Goal: Browse casually

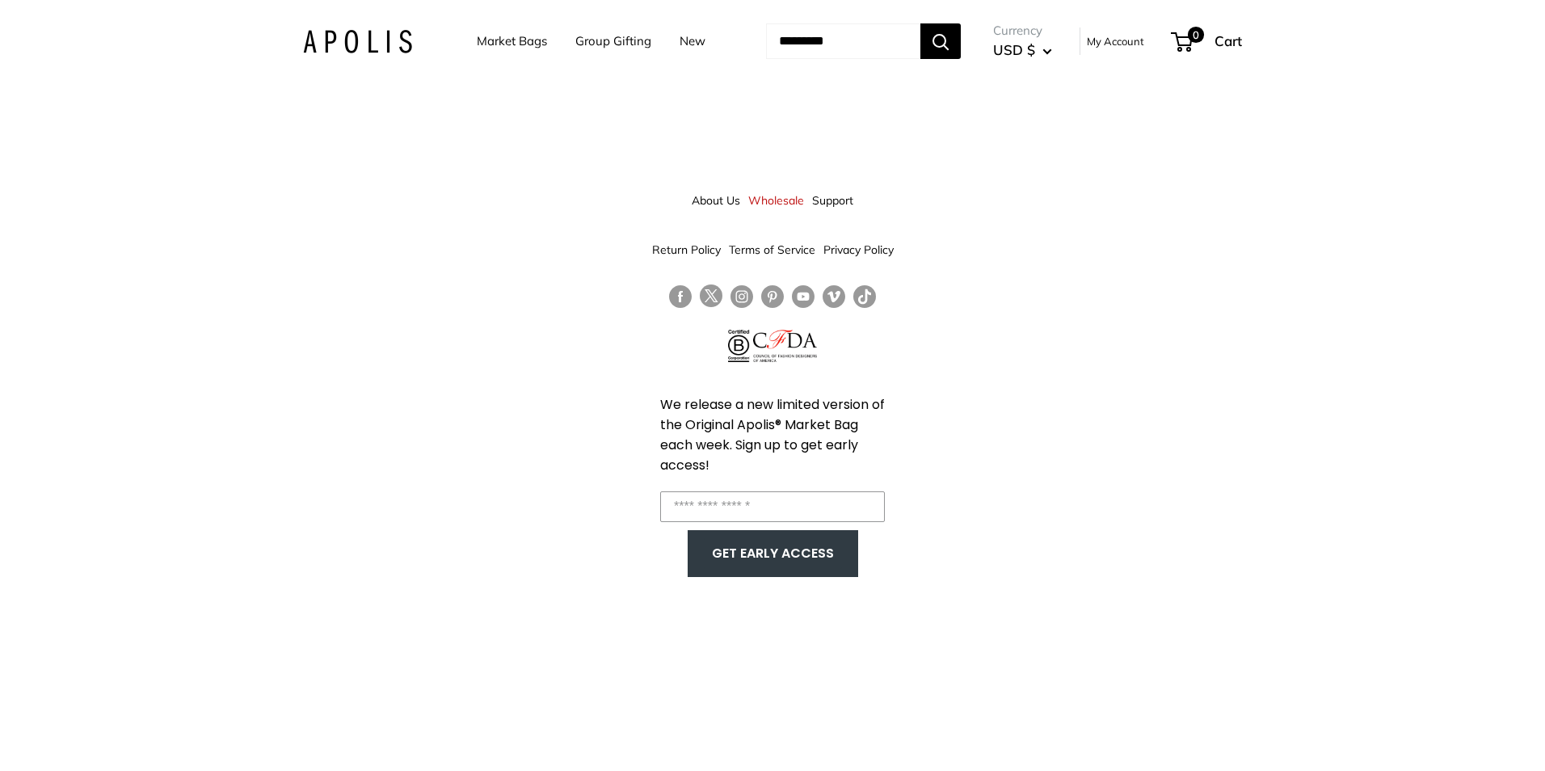
click at [494, 41] on link "Market Bags" at bounding box center [512, 41] width 70 height 23
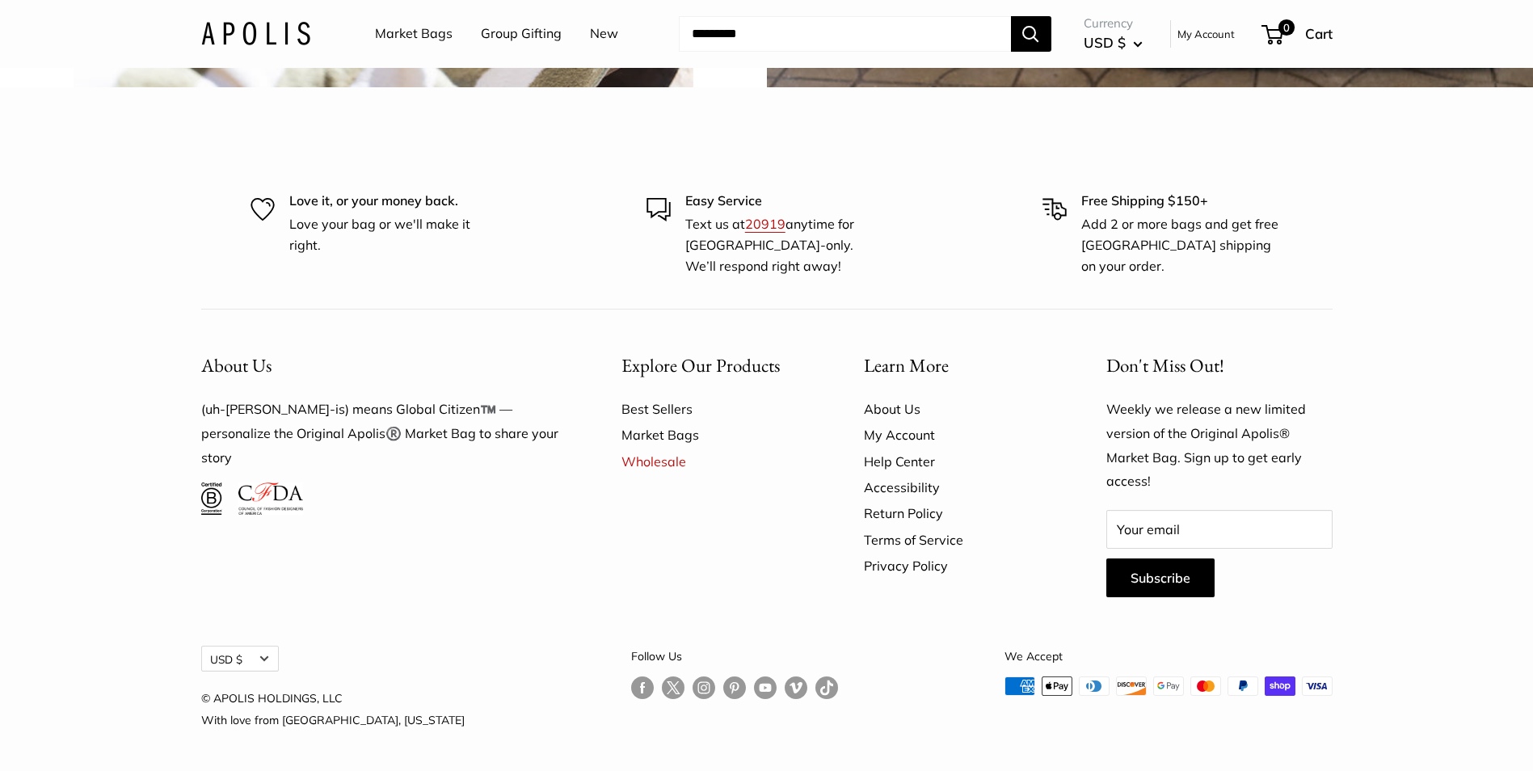
scroll to position [4767, 0]
click at [650, 422] on link "Best Sellers" at bounding box center [714, 409] width 186 height 26
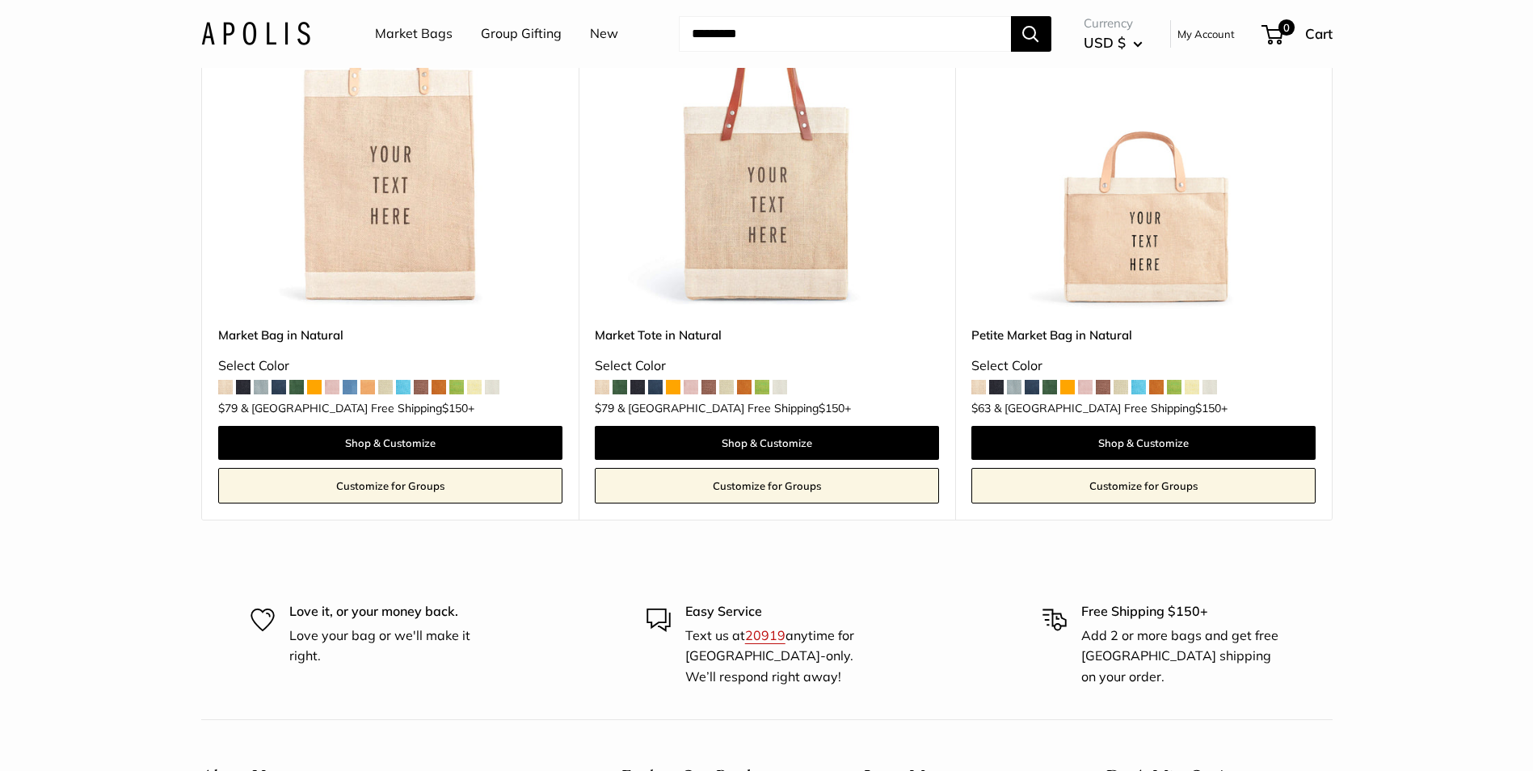
scroll to position [242, 0]
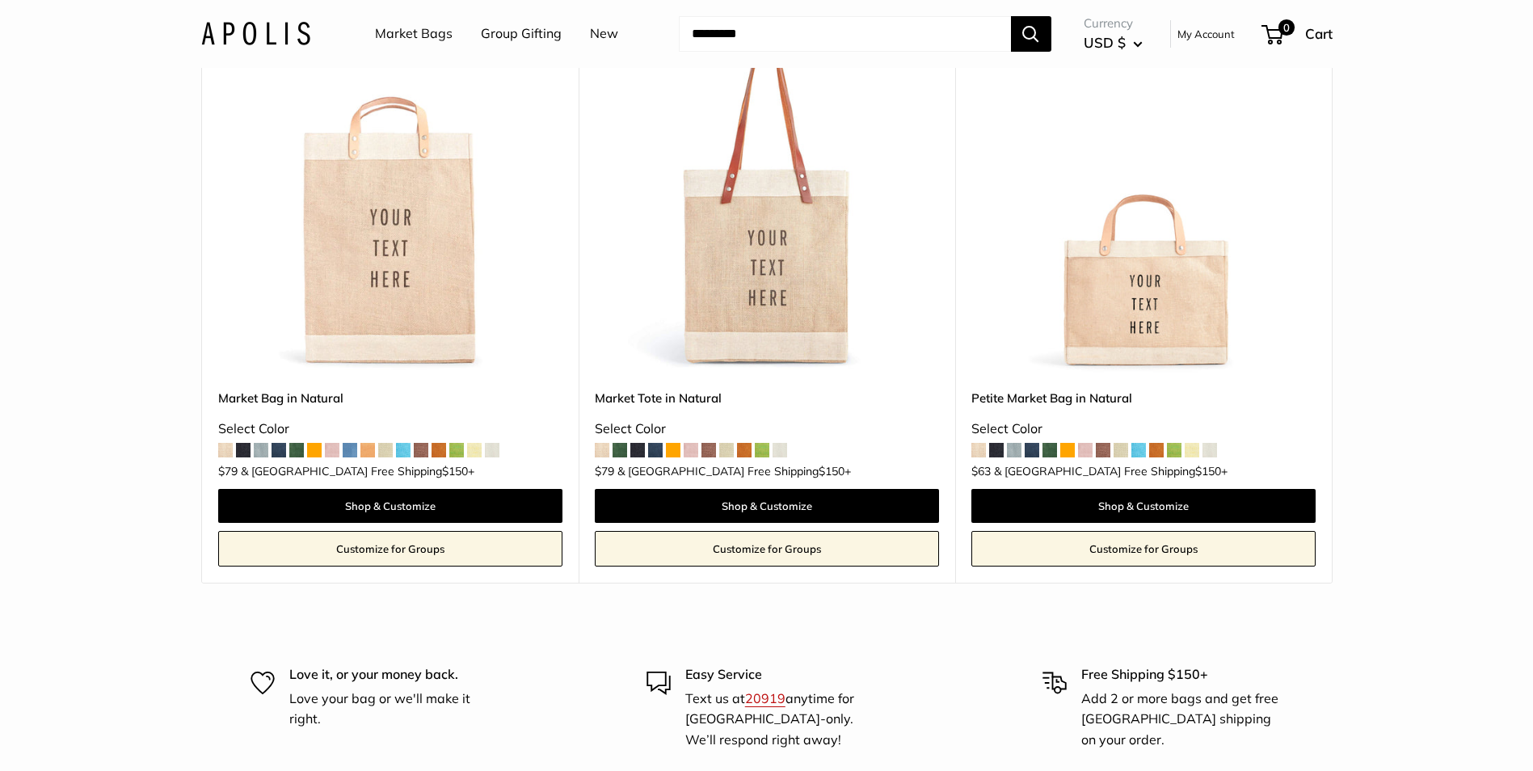
click at [451, 452] on span at bounding box center [456, 450] width 15 height 15
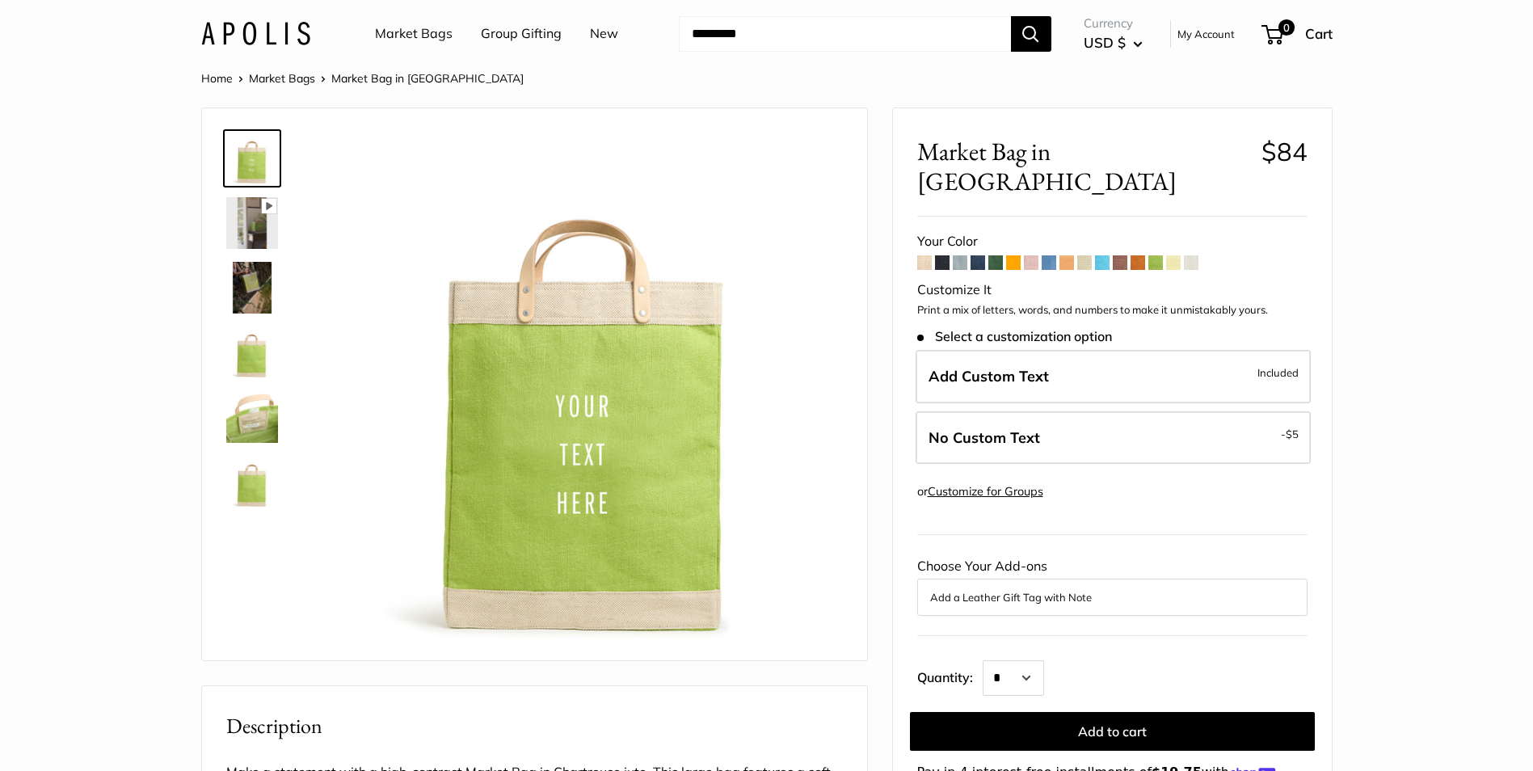
click at [259, 225] on img at bounding box center [252, 223] width 52 height 52
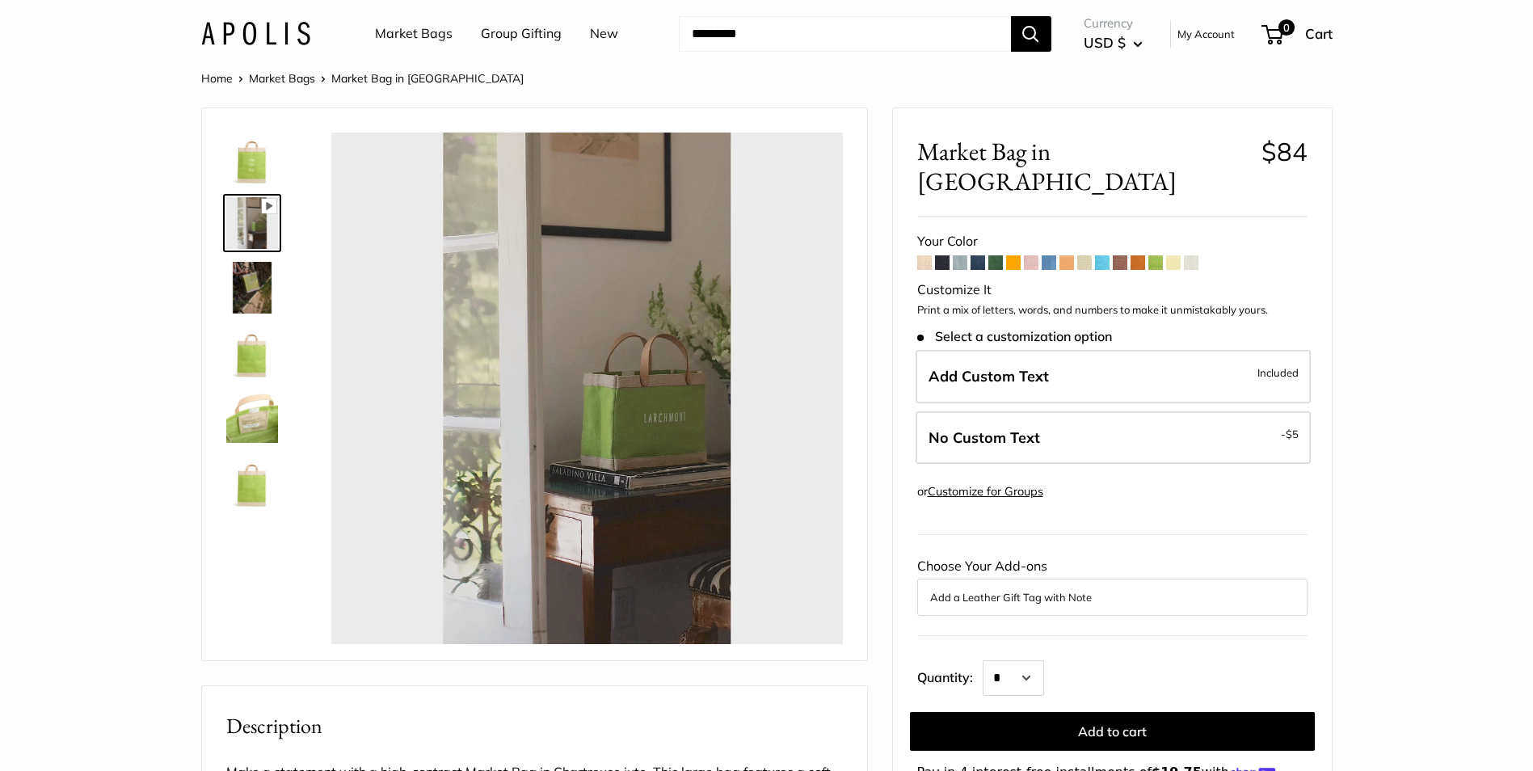
click at [260, 276] on img at bounding box center [252, 288] width 52 height 52
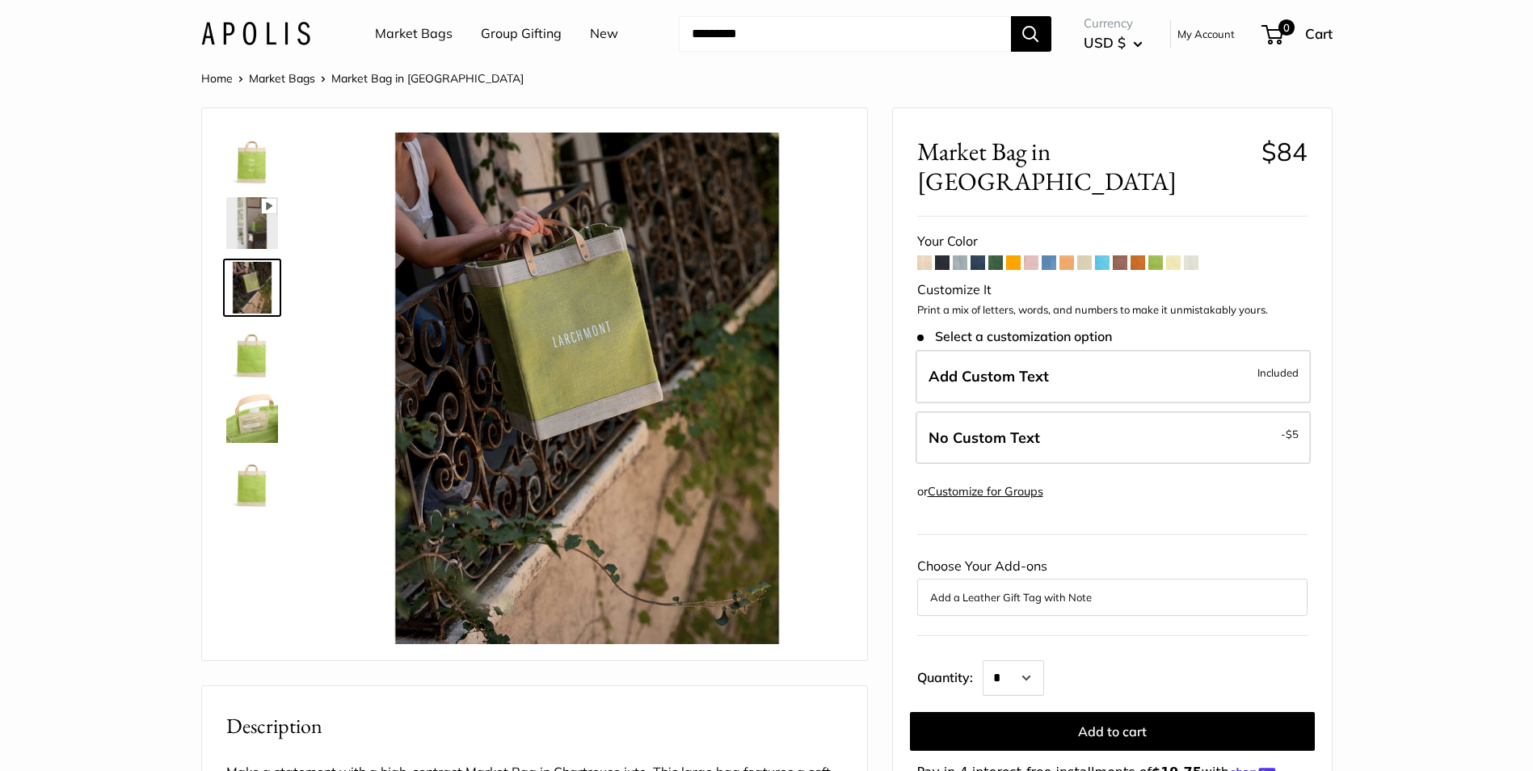
type input "*****"
click at [254, 358] on img at bounding box center [252, 352] width 52 height 52
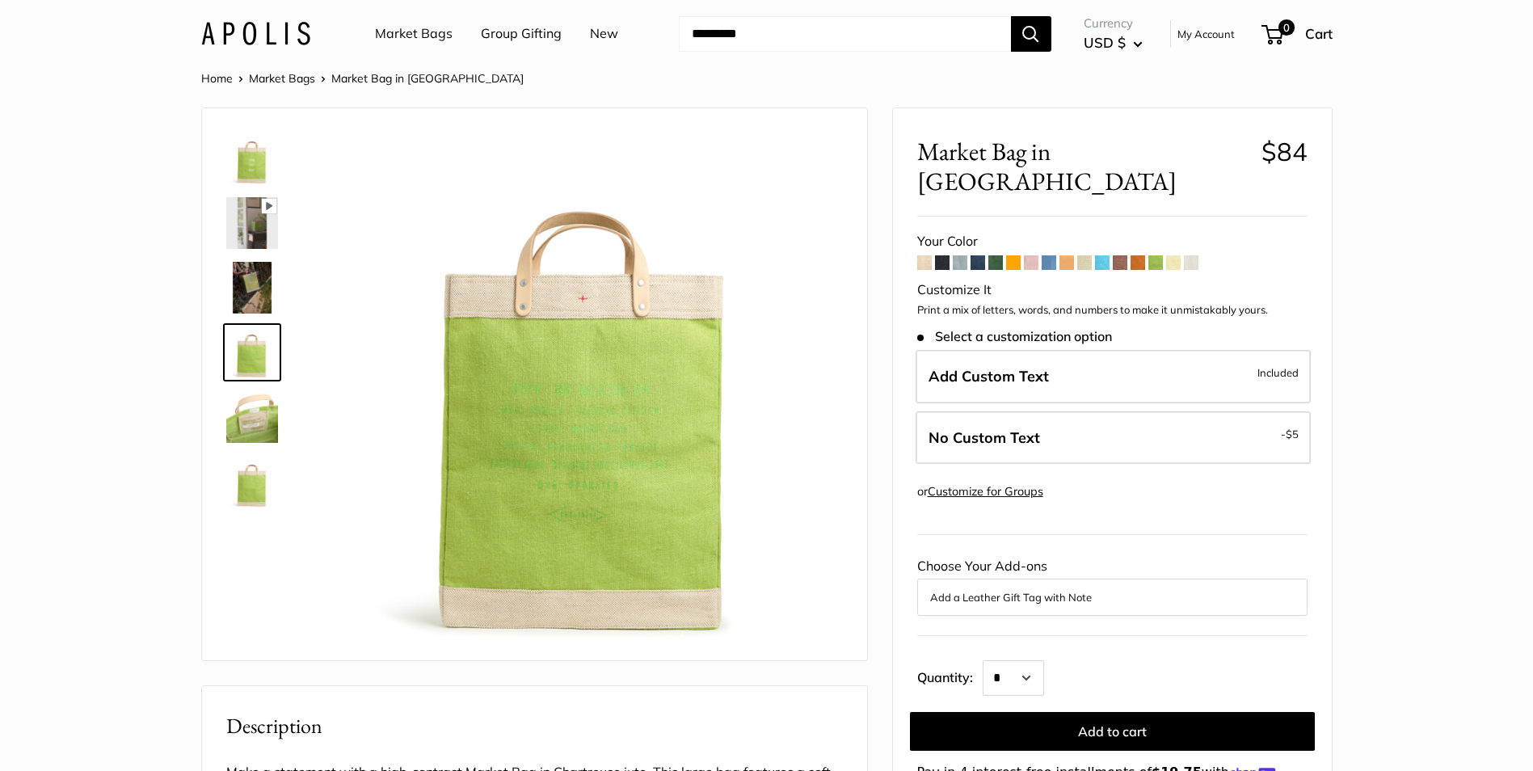
click at [257, 417] on img at bounding box center [252, 417] width 52 height 52
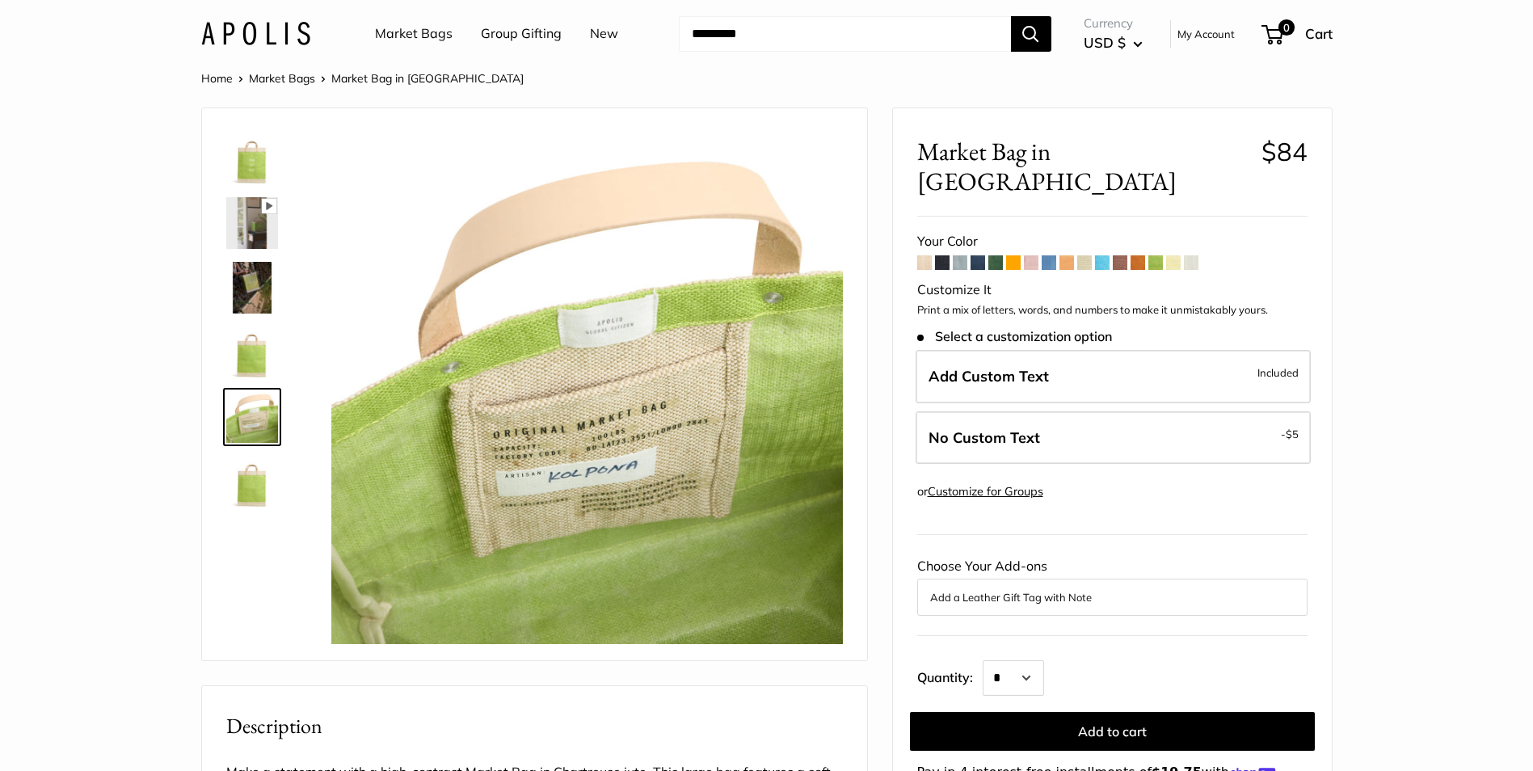
click at [267, 37] on img at bounding box center [255, 33] width 109 height 23
